Goal: Check status: Check status

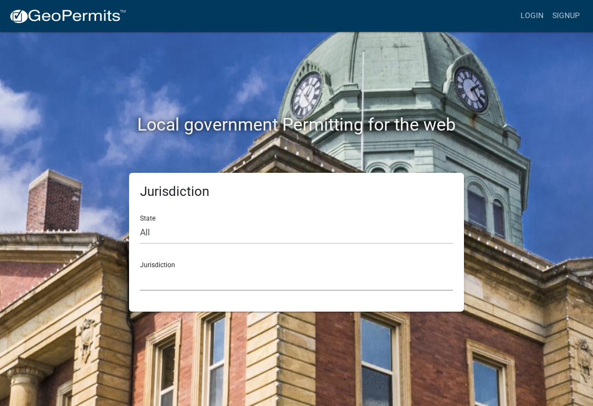
click at [214, 274] on select "Custer County, Colorado Carroll County, Georgia Cook County, Georgia Crawford C…" at bounding box center [296, 279] width 313 height 23
click at [162, 232] on select "All Colorado Georgia Indiana Iowa Kansas Minnesota Ohio South Carolina Wisconsin" at bounding box center [296, 233] width 313 height 23
select select "Minnesota"
click at [188, 268] on select "Becker County, Minnesota Benton County, Minnesota Carlton County, Minnesota Cit…" at bounding box center [296, 279] width 313 height 23
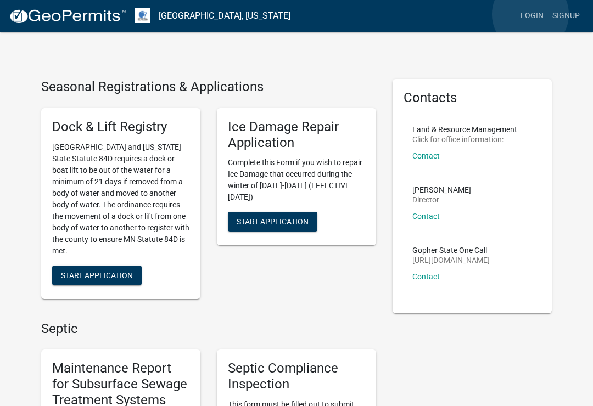
click at [530, 15] on link "Login" at bounding box center [532, 15] width 32 height 21
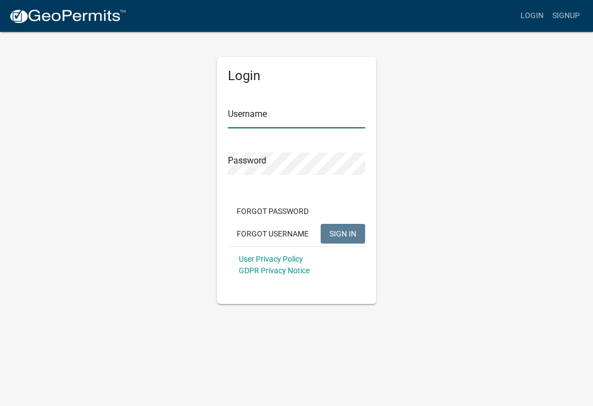
click at [300, 114] on input "Username" at bounding box center [296, 117] width 137 height 23
type input "westpoint"
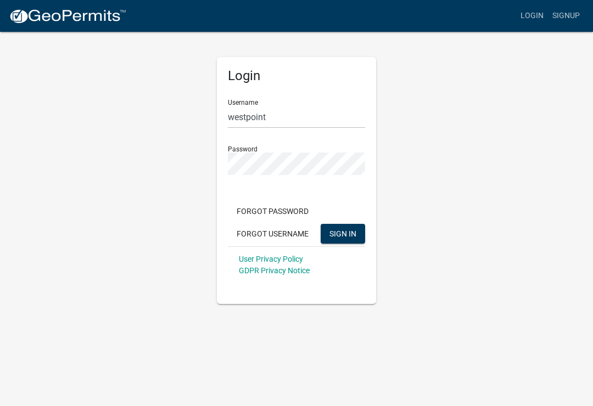
click at [346, 237] on span "SIGN IN" at bounding box center [342, 233] width 27 height 9
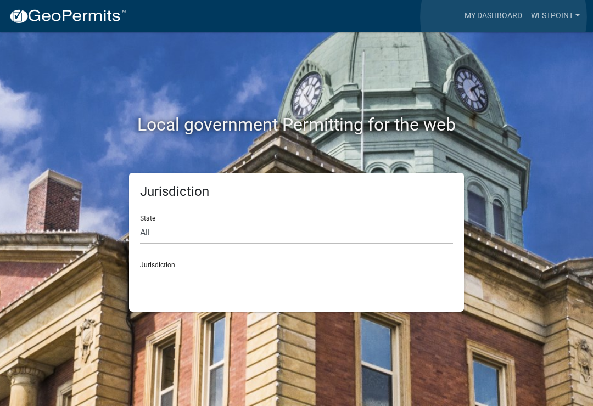
click at [504, 17] on link "My Dashboard" at bounding box center [493, 15] width 66 height 21
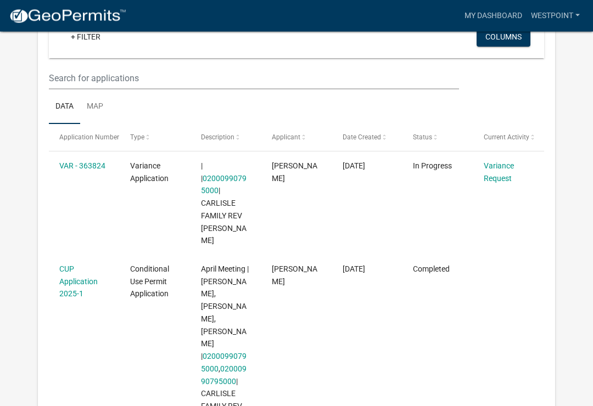
scroll to position [128, 0]
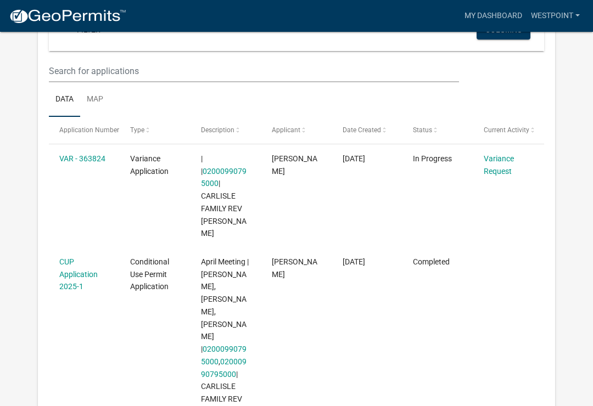
click at [213, 345] on link "02000990795000" at bounding box center [224, 355] width 46 height 21
click at [212, 345] on link "02000990795000" at bounding box center [224, 355] width 46 height 21
click at [557, 19] on link "Westpoint" at bounding box center [555, 15] width 58 height 21
click at [536, 47] on link "Account" at bounding box center [540, 45] width 88 height 26
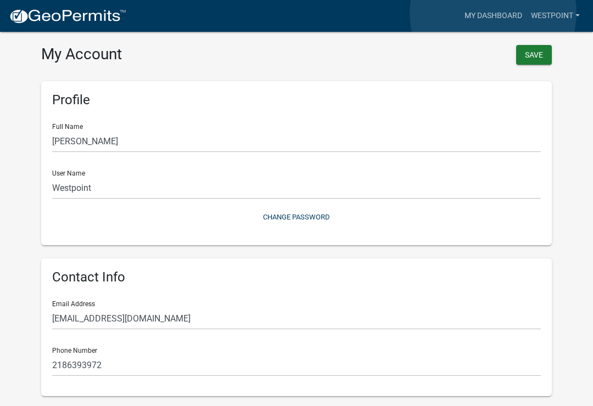
click at [494, 14] on link "My Dashboard" at bounding box center [493, 15] width 66 height 21
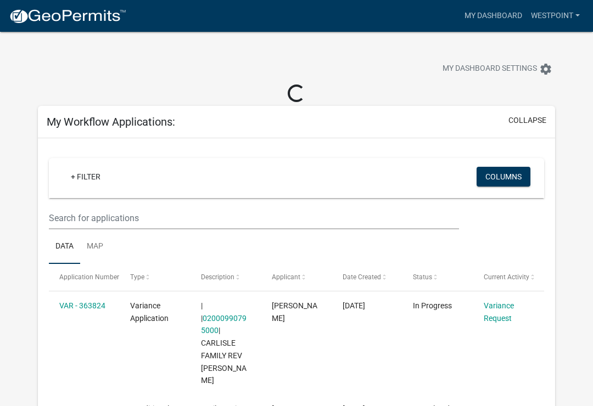
click at [531, 119] on button "collapse" at bounding box center [527, 121] width 38 height 12
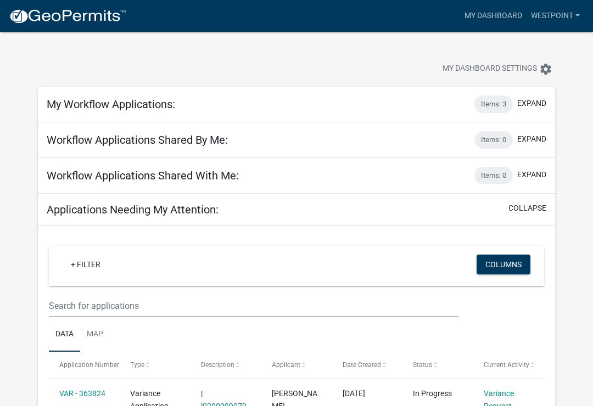
click at [499, 101] on div "Items: 3" at bounding box center [493, 105] width 38 height 18
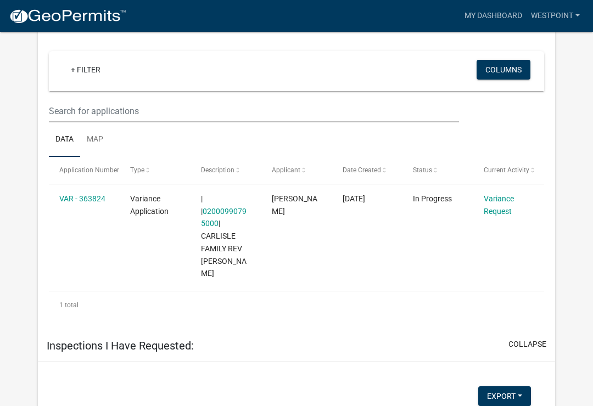
scroll to position [194, 0]
click at [495, 202] on link "Variance Request" at bounding box center [499, 205] width 30 height 21
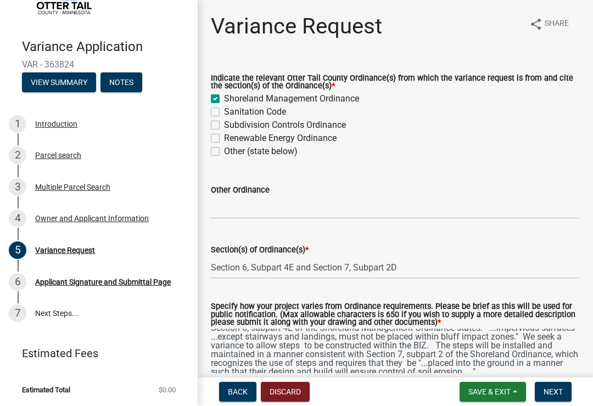
scroll to position [9, 0]
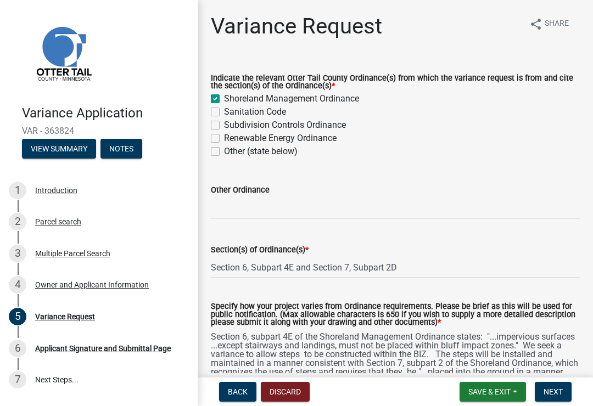
scroll to position [32, 0]
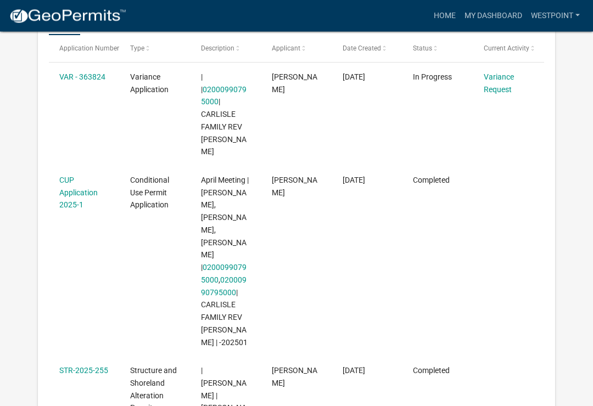
scroll to position [229, 0]
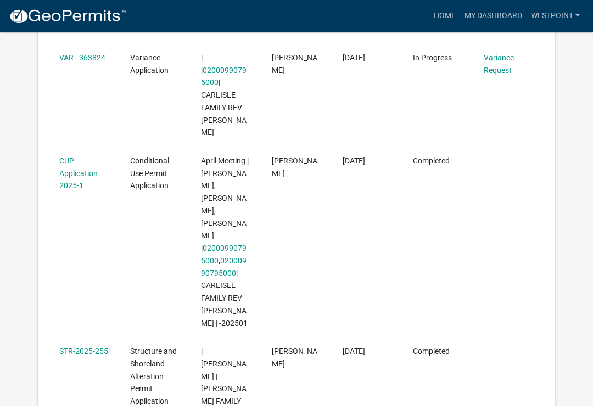
click at [74, 161] on link "CUP Application 2025-1" at bounding box center [78, 173] width 38 height 34
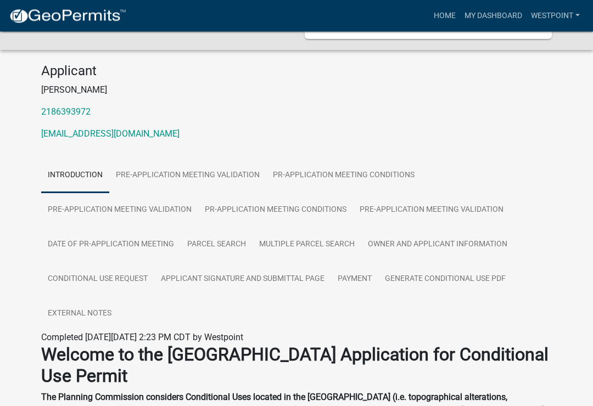
scroll to position [130, 0]
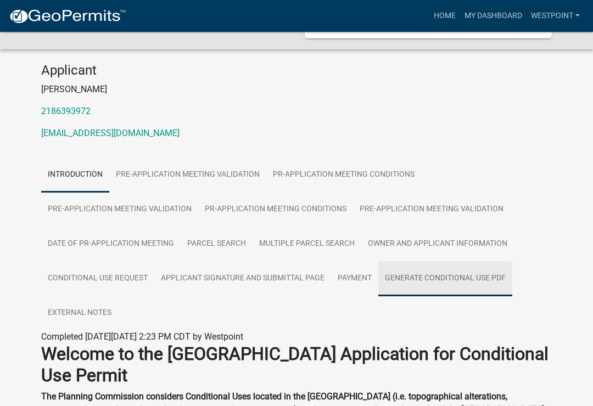
click at [467, 283] on link "Generate Conditional Use PDF" at bounding box center [445, 278] width 134 height 35
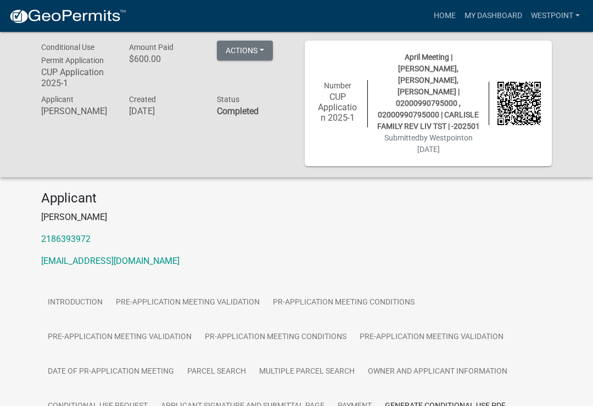
scroll to position [0, 0]
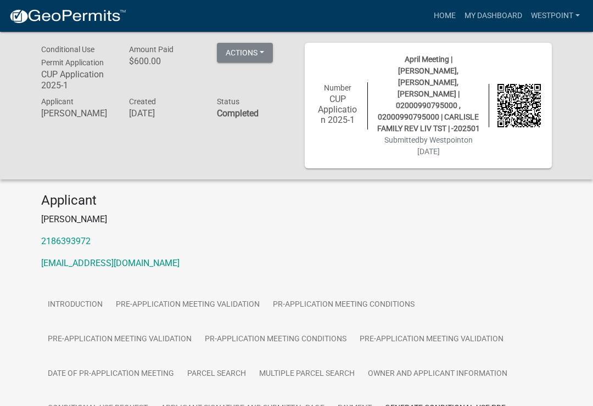
click at [261, 53] on button "Actions" at bounding box center [245, 53] width 56 height 20
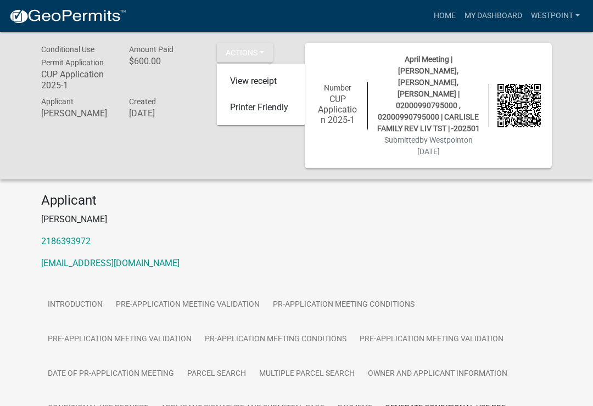
click at [263, 163] on div "Conditional Use Permit Application CUP Application 2025-1 Amount Paid $600.00 A…" at bounding box center [164, 106] width 263 height 126
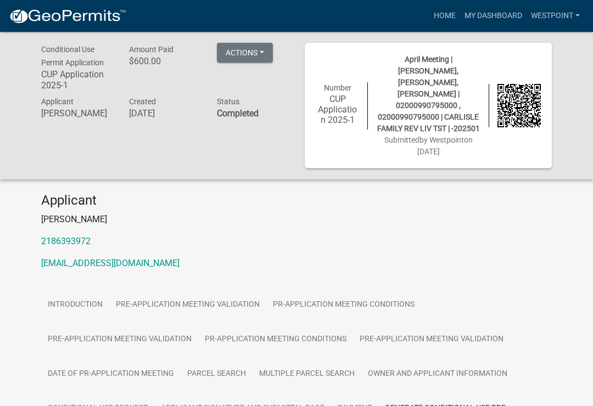
click at [434, 75] on span "April Meeting | [PERSON_NAME], [PERSON_NAME], [PERSON_NAME] | 02000990795000 , …" at bounding box center [428, 94] width 103 height 78
click at [351, 106] on h6 "CUP Application 2025-1" at bounding box center [337, 110] width 43 height 32
click at [436, 101] on span "April Meeting | [PERSON_NAME], [PERSON_NAME], [PERSON_NAME] | 02000990795000 , …" at bounding box center [428, 94] width 103 height 78
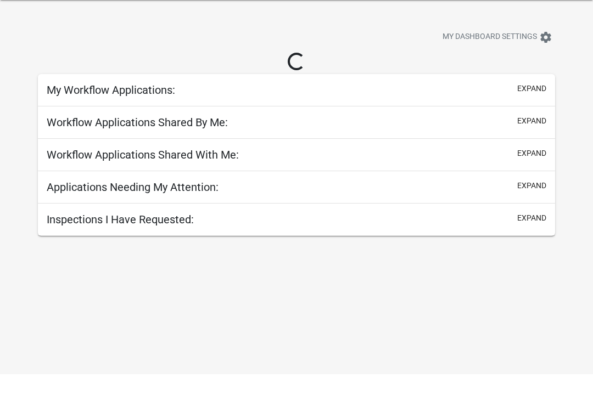
scroll to position [32, 0]
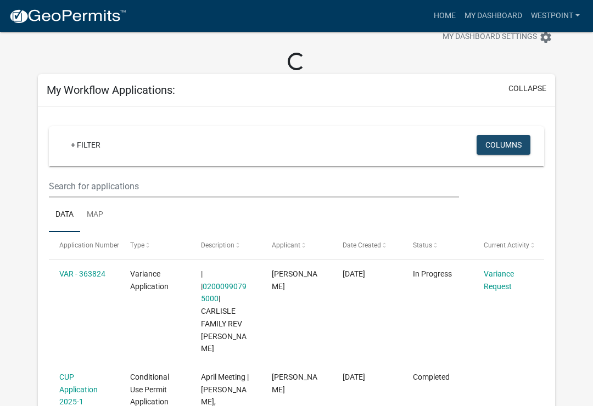
click at [515, 145] on button "Columns" at bounding box center [503, 145] width 54 height 20
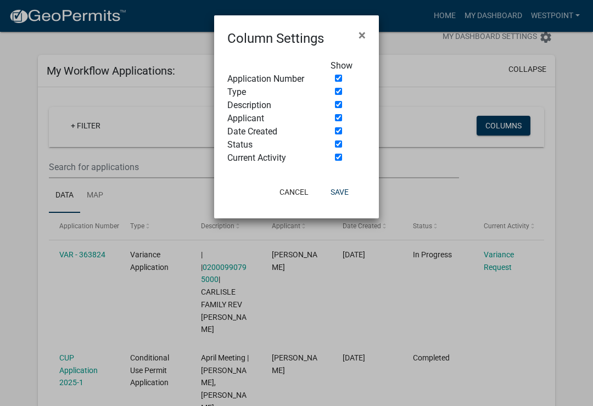
click at [581, 202] on ngb-modal-window "Column Settings × Show Application Number Type Description Applicant Date Creat…" at bounding box center [296, 203] width 593 height 406
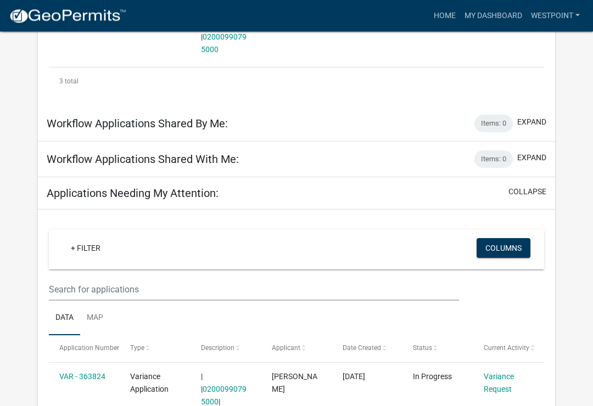
scroll to position [687, 0]
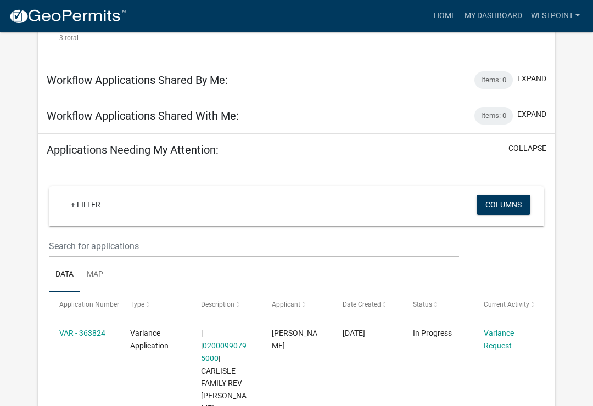
click at [497, 329] on link "Variance Request" at bounding box center [499, 339] width 30 height 21
